Goal: Obtain resource: Obtain resource

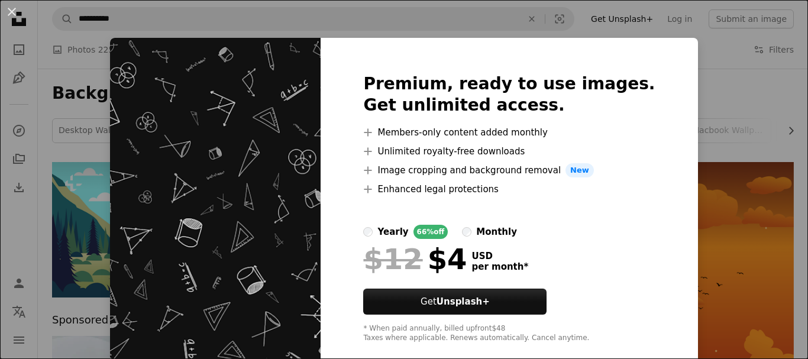
click at [503, 143] on ul "A plus sign Members-only content added monthly A plus sign Unlimited royalty-fr…" at bounding box center [509, 160] width 292 height 71
click at [715, 59] on div "An X shape Premium, ready to use images. Get unlimited access. A plus sign Memb…" at bounding box center [404, 179] width 808 height 359
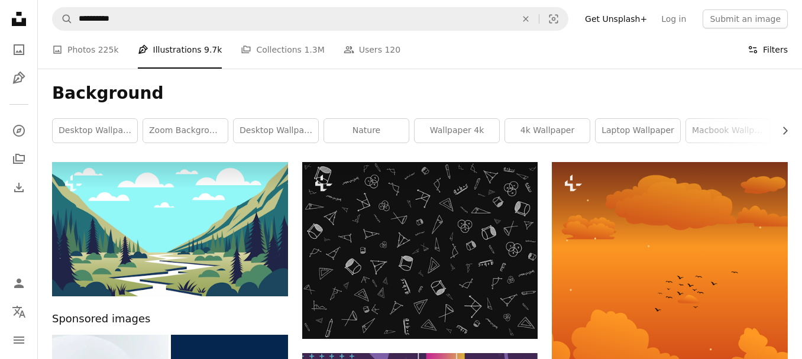
click at [768, 46] on button "Filters Filters" at bounding box center [768, 50] width 40 height 38
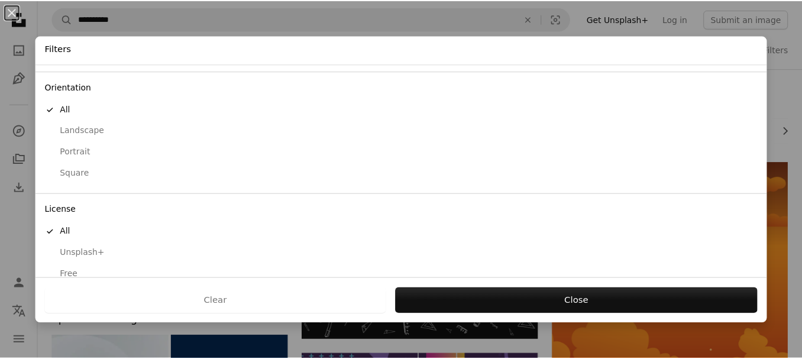
scroll to position [111, 0]
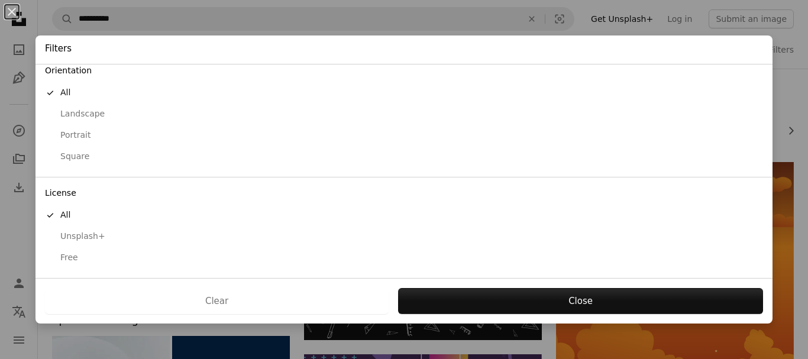
click at [65, 256] on div "Free" at bounding box center [404, 258] width 718 height 12
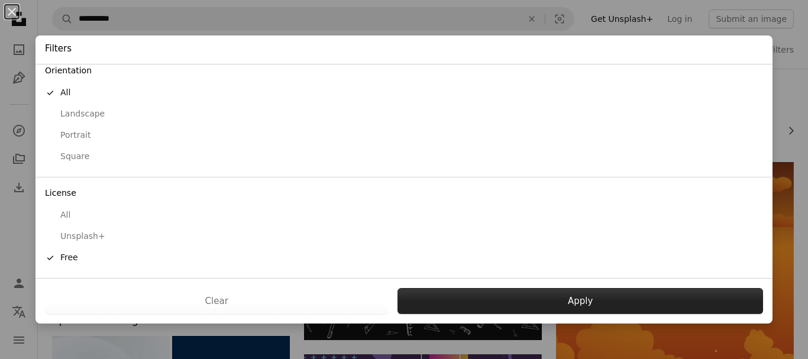
click at [570, 291] on button "Apply" at bounding box center [581, 301] width 366 height 26
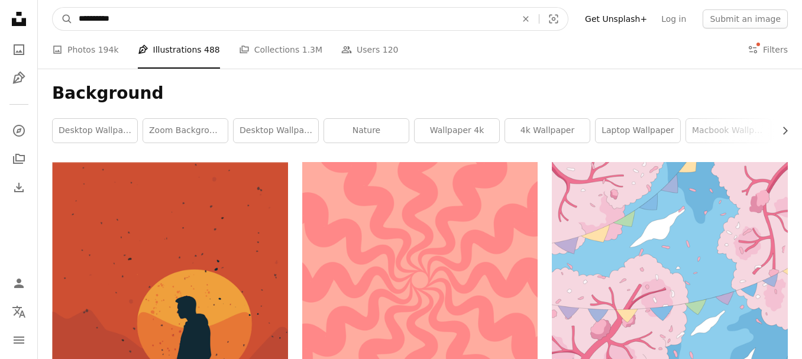
click at [152, 14] on input "**********" at bounding box center [293, 19] width 440 height 22
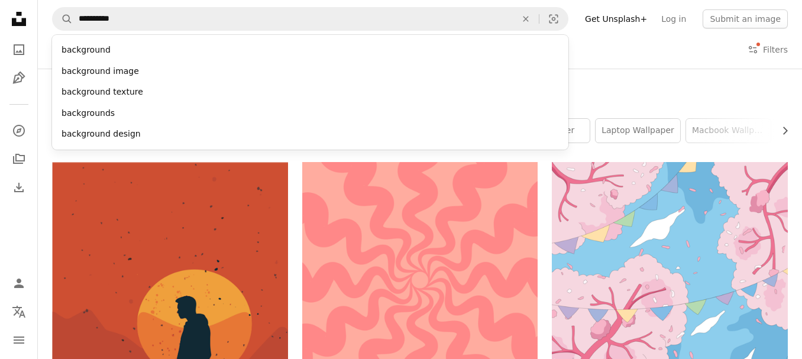
click at [668, 83] on h1 "Background" at bounding box center [420, 93] width 736 height 21
